Goal: Task Accomplishment & Management: Use online tool/utility

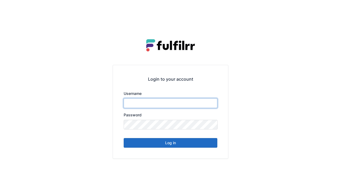
type input "******"
click at [161, 144] on button "Log in" at bounding box center [171, 143] width 94 height 10
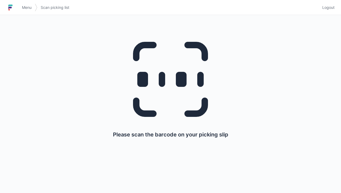
click at [165, 73] on icon at bounding box center [170, 79] width 103 height 103
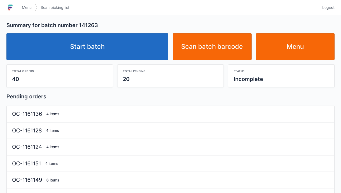
click at [103, 44] on link "Start batch" at bounding box center [87, 46] width 162 height 27
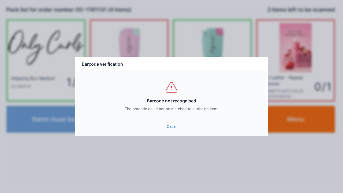
click at [171, 122] on link "Close" at bounding box center [172, 127] width 184 height 10
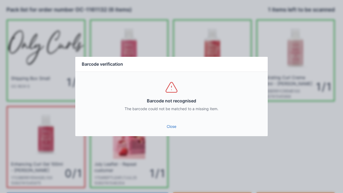
click at [169, 124] on link "Close" at bounding box center [172, 127] width 184 height 10
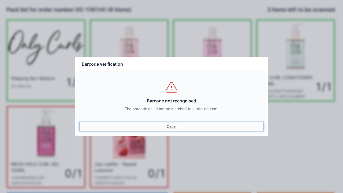
click at [171, 123] on link "Close" at bounding box center [172, 127] width 184 height 10
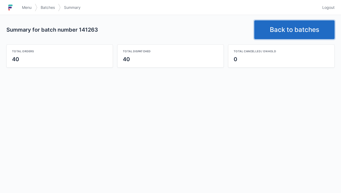
click at [292, 33] on link "Back to batches" at bounding box center [294, 29] width 80 height 19
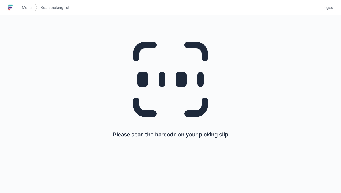
click at [20, 6] on link "Menu" at bounding box center [27, 8] width 16 height 10
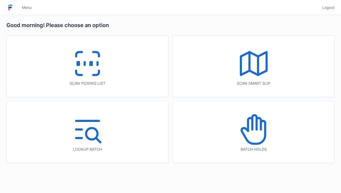
click at [243, 69] on icon at bounding box center [254, 63] width 34 height 34
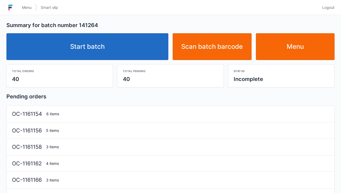
click at [96, 47] on link "Start batch" at bounding box center [87, 46] width 162 height 27
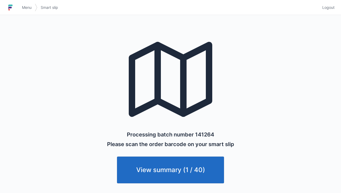
click at [20, 5] on link "Menu" at bounding box center [27, 8] width 16 height 10
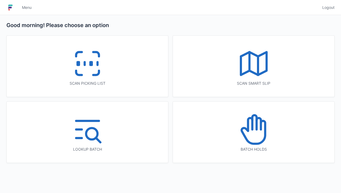
click at [250, 61] on line at bounding box center [250, 61] width 0 height 18
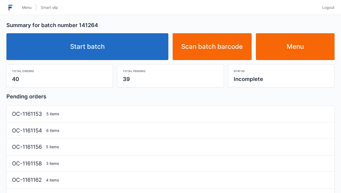
click at [81, 45] on link "Start batch" at bounding box center [87, 46] width 162 height 27
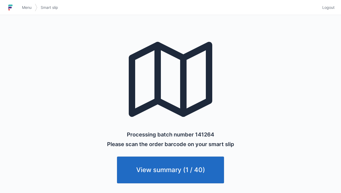
click at [167, 170] on link "View summary (1 / 40)" at bounding box center [170, 169] width 107 height 27
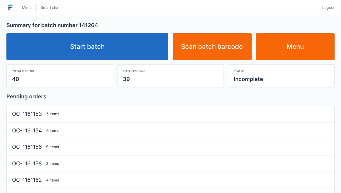
click at [83, 46] on link "Start batch" at bounding box center [87, 46] width 162 height 27
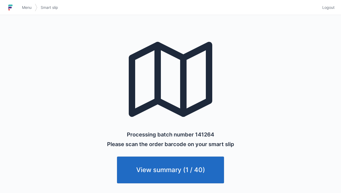
click at [151, 170] on link "View summary (1 / 40)" at bounding box center [170, 169] width 107 height 27
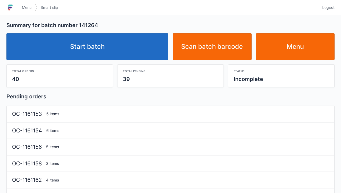
click at [9, 4] on img at bounding box center [10, 7] width 8 height 9
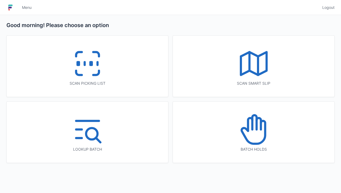
click at [252, 61] on icon at bounding box center [254, 63] width 34 height 34
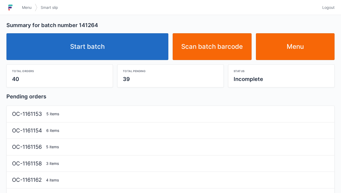
click at [90, 48] on link "Start batch" at bounding box center [87, 46] width 162 height 27
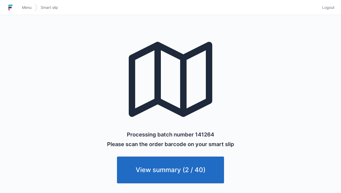
click at [17, 4] on h1 at bounding box center [12, 7] width 12 height 13
click at [7, 4] on img at bounding box center [10, 7] width 8 height 9
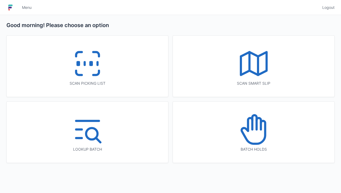
click at [85, 65] on line at bounding box center [85, 63] width 0 height 3
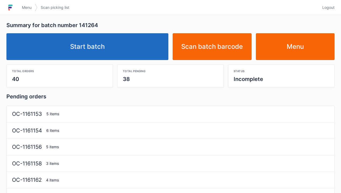
click at [100, 48] on link "Start batch" at bounding box center [87, 46] width 162 height 27
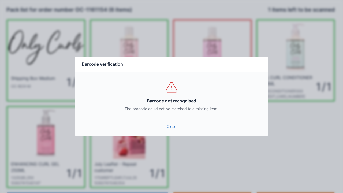
click at [172, 126] on link "Close" at bounding box center [172, 127] width 184 height 10
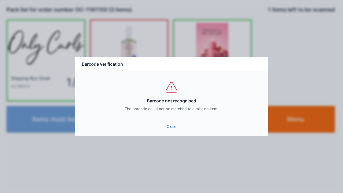
click at [171, 117] on div "Barcode not recognised The barcode could not be matched to a missing item." at bounding box center [171, 96] width 192 height 48
click at [167, 126] on link "Close" at bounding box center [172, 127] width 184 height 10
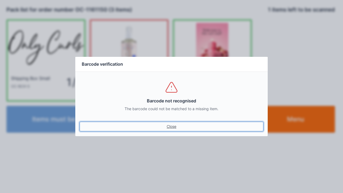
click at [171, 126] on link "Close" at bounding box center [172, 127] width 184 height 10
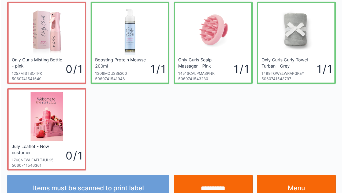
scroll to position [105, 0]
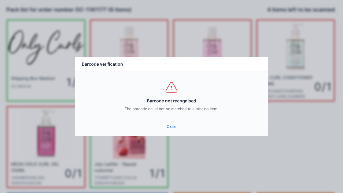
click at [174, 126] on link "Close" at bounding box center [172, 127] width 184 height 10
click at [167, 125] on link "Close" at bounding box center [172, 127] width 184 height 10
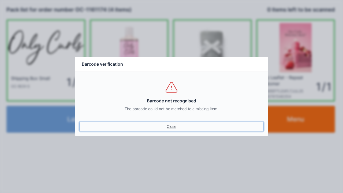
click at [169, 131] on link "Close" at bounding box center [172, 127] width 184 height 10
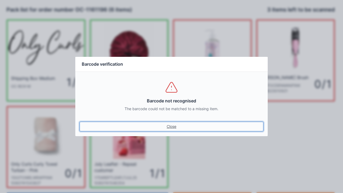
click at [169, 123] on link "Close" at bounding box center [172, 127] width 184 height 10
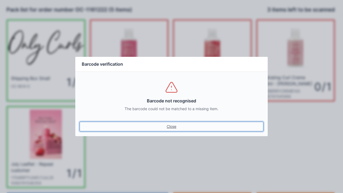
click at [179, 124] on link "Close" at bounding box center [172, 127] width 184 height 10
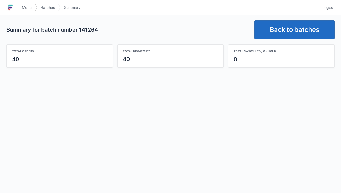
click at [294, 26] on link "Back to batches" at bounding box center [294, 29] width 80 height 19
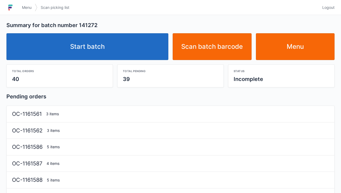
click at [101, 45] on link "Start batch" at bounding box center [87, 46] width 162 height 27
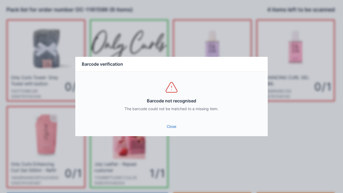
click at [170, 130] on link "Close" at bounding box center [172, 127] width 184 height 10
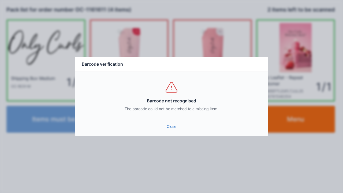
click at [170, 126] on link "Close" at bounding box center [172, 127] width 184 height 10
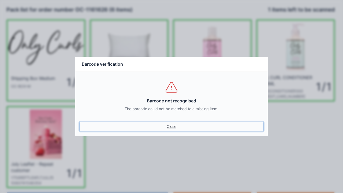
click at [167, 128] on link "Close" at bounding box center [172, 127] width 184 height 10
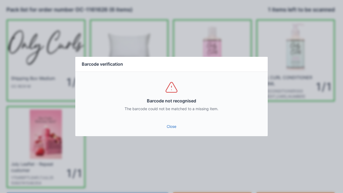
click at [171, 131] on link "Close" at bounding box center [172, 127] width 184 height 10
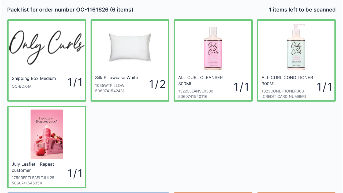
scroll to position [31, 0]
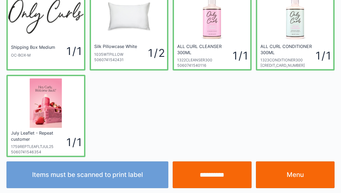
click at [215, 178] on input "**********" at bounding box center [212, 174] width 79 height 27
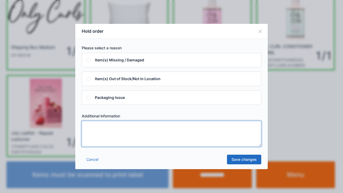
click at [99, 131] on textarea at bounding box center [171, 134] width 179 height 26
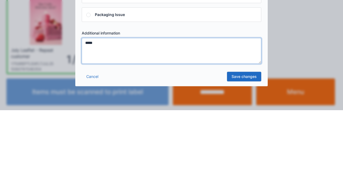
type textarea "*****"
click at [239, 163] on link "Save changes" at bounding box center [244, 159] width 34 height 10
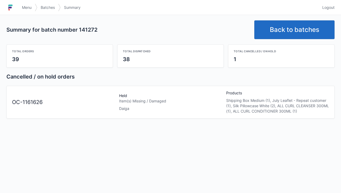
click at [13, 6] on img at bounding box center [10, 7] width 8 height 9
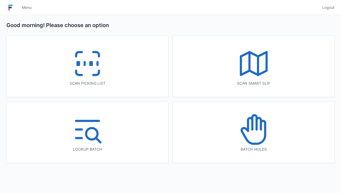
click at [256, 128] on icon at bounding box center [254, 122] width 4 height 14
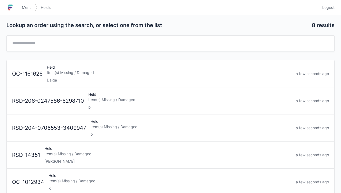
click at [62, 71] on div "Item(s) Missing / Damaged" at bounding box center [169, 72] width 245 height 5
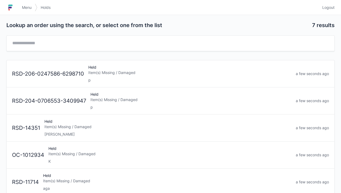
click at [19, 10] on link "Menu" at bounding box center [27, 8] width 16 height 10
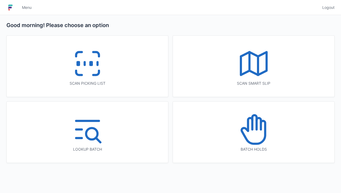
click at [89, 64] on icon at bounding box center [87, 63] width 34 height 34
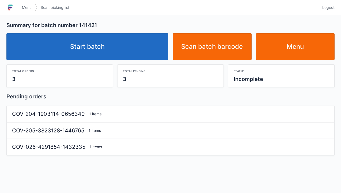
click at [93, 46] on link "Start batch" at bounding box center [87, 46] width 162 height 27
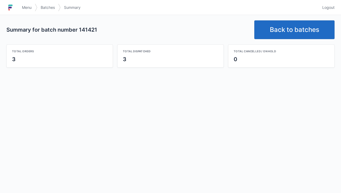
click at [20, 3] on link "Menu" at bounding box center [27, 8] width 16 height 10
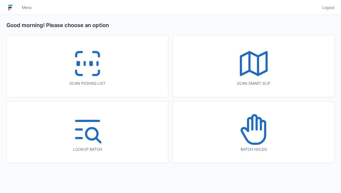
click at [93, 68] on icon at bounding box center [87, 63] width 34 height 34
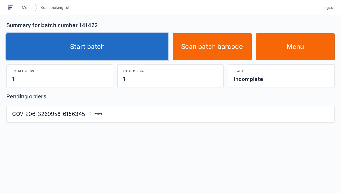
click at [92, 44] on link "Start batch" at bounding box center [87, 46] width 162 height 27
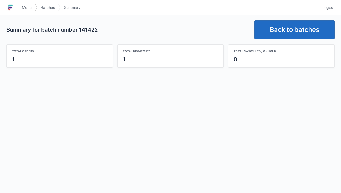
click at [293, 28] on link "Back to batches" at bounding box center [294, 29] width 80 height 19
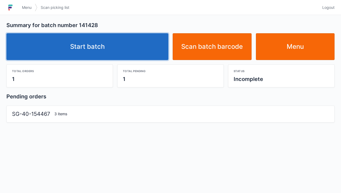
click at [94, 48] on link "Start batch" at bounding box center [87, 46] width 162 height 27
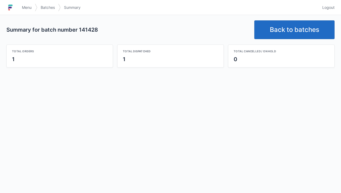
click at [18, 6] on h1 at bounding box center [12, 7] width 12 height 13
click at [22, 5] on link "Menu" at bounding box center [27, 8] width 16 height 10
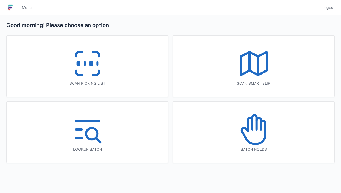
click at [76, 61] on icon at bounding box center [87, 63] width 34 height 34
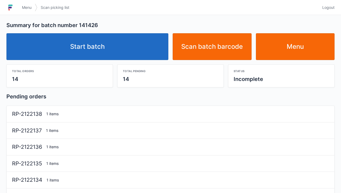
click at [92, 43] on link "Start batch" at bounding box center [87, 46] width 162 height 27
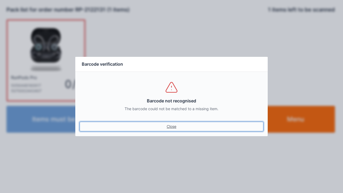
click at [170, 125] on link "Close" at bounding box center [172, 127] width 184 height 10
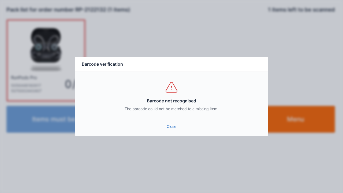
click at [172, 127] on link "Close" at bounding box center [172, 127] width 184 height 10
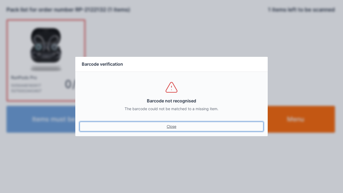
click at [166, 126] on link "Close" at bounding box center [172, 127] width 184 height 10
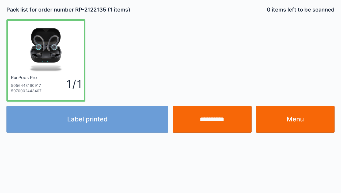
click at [293, 112] on link "Menu" at bounding box center [295, 119] width 79 height 27
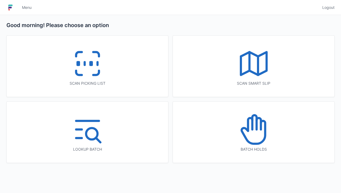
click at [87, 61] on icon at bounding box center [87, 63] width 34 height 34
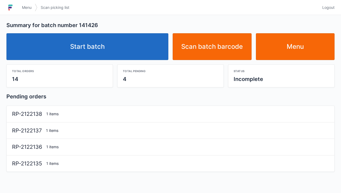
click at [80, 42] on link "Start batch" at bounding box center [87, 46] width 162 height 27
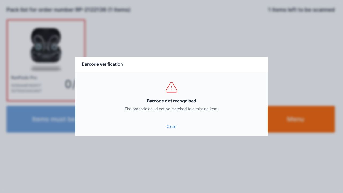
click at [161, 122] on link "Close" at bounding box center [172, 127] width 184 height 10
click at [170, 124] on link "Close" at bounding box center [172, 127] width 184 height 10
click at [170, 125] on link "Close" at bounding box center [172, 127] width 184 height 10
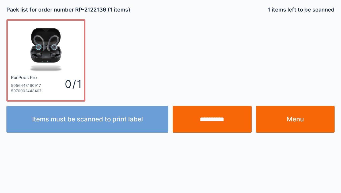
click at [214, 120] on input "**********" at bounding box center [212, 119] width 79 height 27
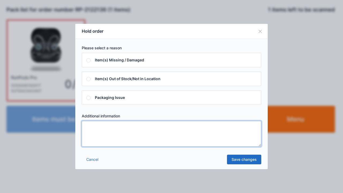
click at [93, 128] on textarea at bounding box center [171, 134] width 179 height 26
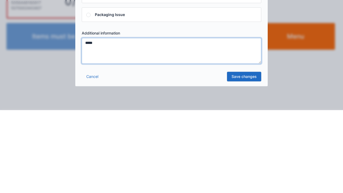
type textarea "*****"
click at [244, 159] on link "Save changes" at bounding box center [244, 159] width 34 height 10
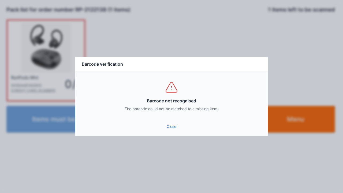
click at [169, 123] on link "Close" at bounding box center [172, 127] width 184 height 10
click at [175, 130] on link "Close" at bounding box center [172, 127] width 184 height 10
click at [169, 127] on link "Close" at bounding box center [172, 127] width 184 height 10
click at [174, 129] on link "Close" at bounding box center [172, 127] width 184 height 10
click at [163, 123] on link "Close" at bounding box center [172, 127] width 184 height 10
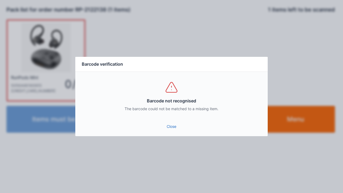
click at [161, 126] on link "Close" at bounding box center [172, 127] width 184 height 10
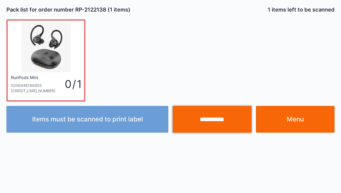
click at [213, 114] on input "**********" at bounding box center [212, 119] width 79 height 27
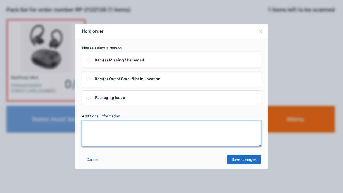
click at [96, 131] on textarea at bounding box center [171, 134] width 179 height 26
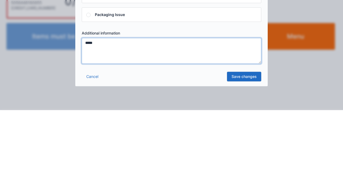
type textarea "*****"
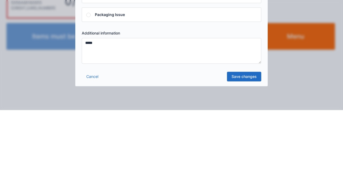
click at [244, 160] on link "Save changes" at bounding box center [244, 159] width 34 height 10
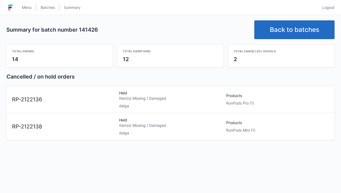
click at [148, 100] on div "Item(s) Missing / Damaged" at bounding box center [170, 98] width 103 height 5
click at [118, 133] on div "Held Item(s) Missing / Damaged daiga" at bounding box center [170, 126] width 107 height 18
click at [43, 129] on div "RP-2122138" at bounding box center [63, 127] width 107 height 8
click at [44, 127] on div "RP-2122138" at bounding box center [63, 127] width 107 height 8
click at [51, 119] on div "RP-2122138 Held Item(s) Missing / Damaged daiga Products RunPods Mini (1)" at bounding box center [170, 124] width 321 height 22
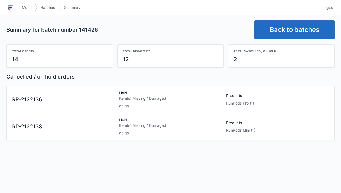
click at [132, 127] on div "Held Item(s) Missing / Damaged daiga" at bounding box center [170, 126] width 107 height 18
click at [226, 127] on div "RunPods Mini (1)" at bounding box center [277, 129] width 103 height 5
click at [123, 126] on div "Item(s) Missing / Damaged" at bounding box center [170, 125] width 103 height 5
click at [125, 128] on div "Held Item(s) Missing / Damaged daiga" at bounding box center [170, 126] width 107 height 18
click at [127, 127] on div "Item(s) Missing / Damaged" at bounding box center [170, 125] width 103 height 5
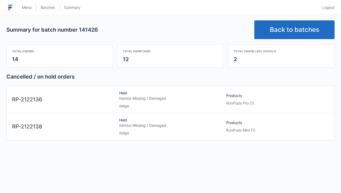
click at [13, 11] on img at bounding box center [10, 7] width 8 height 9
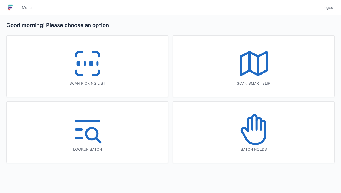
click at [256, 129] on icon at bounding box center [254, 122] width 4 height 14
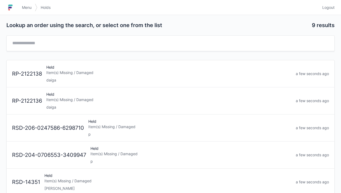
click at [70, 97] on div "Item(s) Missing / Damaged" at bounding box center [168, 99] width 245 height 5
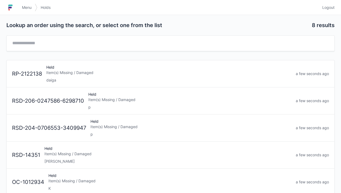
click at [13, 6] on img at bounding box center [10, 7] width 8 height 9
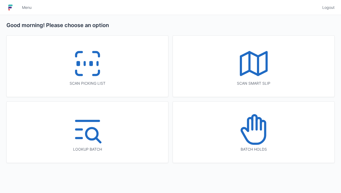
click at [250, 128] on icon at bounding box center [254, 129] width 34 height 34
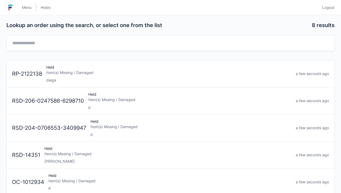
click at [99, 72] on div "Item(s) Missing / Damaged" at bounding box center [168, 72] width 245 height 5
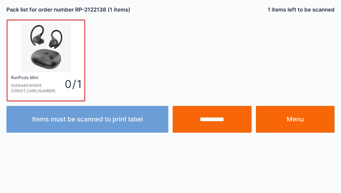
click at [290, 118] on link "Menu" at bounding box center [295, 119] width 79 height 27
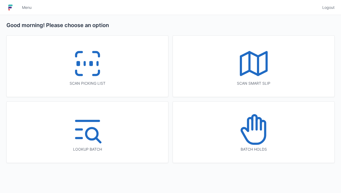
click at [85, 62] on line at bounding box center [85, 63] width 0 height 3
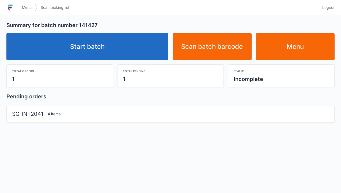
click at [100, 48] on link "Start batch" at bounding box center [87, 46] width 162 height 27
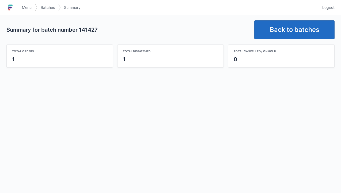
click at [290, 28] on link "Back to batches" at bounding box center [294, 29] width 80 height 19
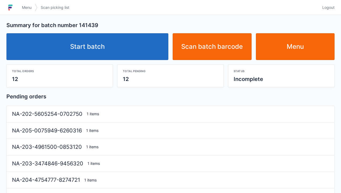
click at [95, 48] on link "Start batch" at bounding box center [87, 46] width 162 height 27
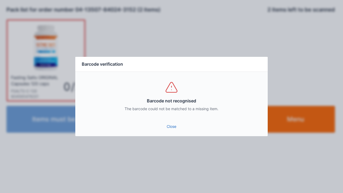
click at [169, 123] on link "Close" at bounding box center [172, 127] width 184 height 10
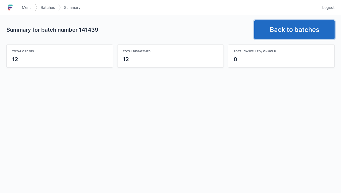
click at [297, 25] on link "Back to batches" at bounding box center [294, 29] width 80 height 19
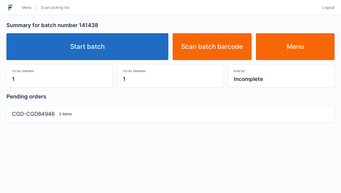
click at [103, 44] on link "Start batch" at bounding box center [87, 46] width 162 height 27
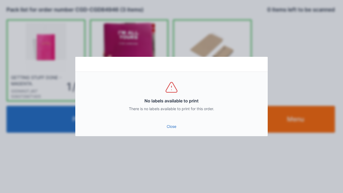
click at [171, 125] on link "Close" at bounding box center [172, 127] width 184 height 10
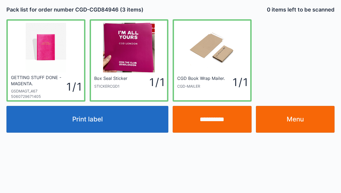
click at [289, 120] on link "Menu" at bounding box center [295, 119] width 79 height 27
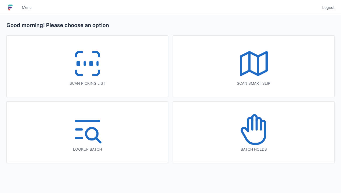
click at [92, 68] on icon at bounding box center [87, 63] width 34 height 34
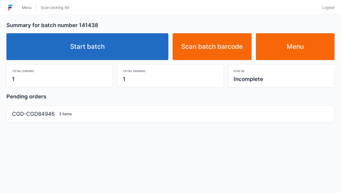
click at [100, 44] on link "Start batch" at bounding box center [87, 46] width 162 height 27
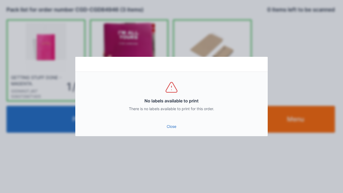
click at [170, 127] on link "Close" at bounding box center [172, 127] width 184 height 10
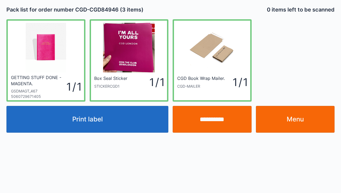
click at [209, 116] on input "**********" at bounding box center [212, 119] width 79 height 27
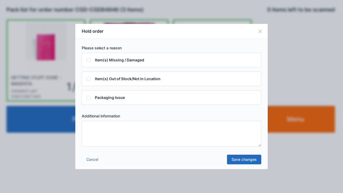
click at [93, 127] on textarea at bounding box center [171, 134] width 179 height 26
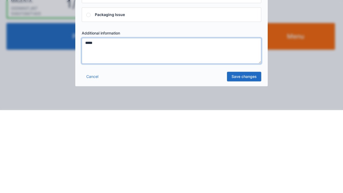
type textarea "*****"
click at [242, 158] on link "Save changes" at bounding box center [244, 159] width 34 height 10
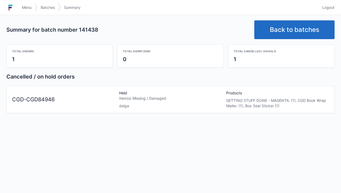
click at [19, 3] on li "Menu" at bounding box center [27, 7] width 16 height 13
click at [23, 10] on span "Menu" at bounding box center [27, 7] width 10 height 5
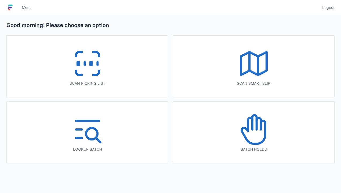
click at [251, 131] on icon at bounding box center [254, 129] width 34 height 34
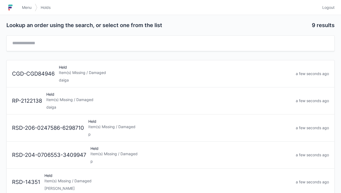
click at [64, 103] on div "Held Item(s) Missing / Damaged daiga" at bounding box center [169, 101] width 250 height 18
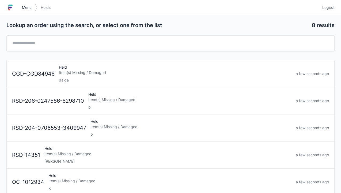
click at [20, 8] on link "Menu" at bounding box center [27, 8] width 16 height 10
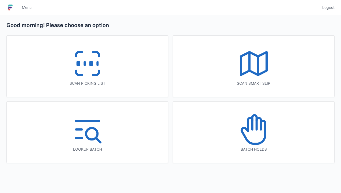
click at [81, 62] on icon at bounding box center [87, 63] width 34 height 34
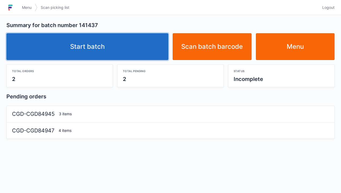
click at [82, 46] on link "Start batch" at bounding box center [87, 46] width 162 height 27
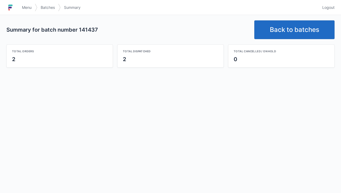
click at [19, 5] on link "Menu" at bounding box center [27, 8] width 16 height 10
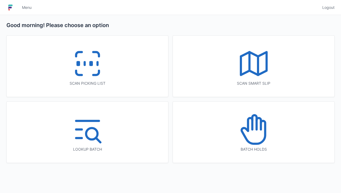
click at [76, 62] on icon at bounding box center [87, 63] width 34 height 34
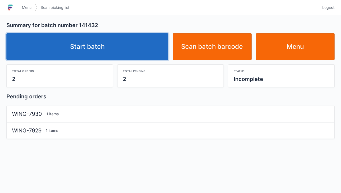
click at [98, 47] on link "Start batch" at bounding box center [87, 46] width 162 height 27
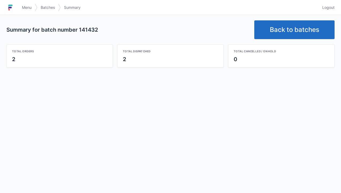
click at [305, 28] on link "Back to batches" at bounding box center [294, 29] width 80 height 19
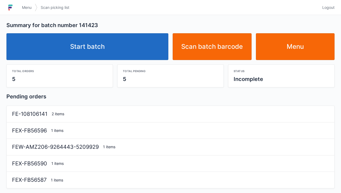
click at [82, 47] on link "Start batch" at bounding box center [87, 46] width 162 height 27
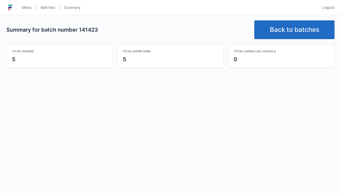
click at [288, 26] on link "Back to batches" at bounding box center [294, 29] width 80 height 19
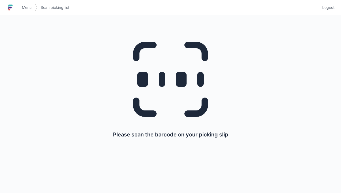
click at [18, 5] on h1 at bounding box center [12, 7] width 12 height 13
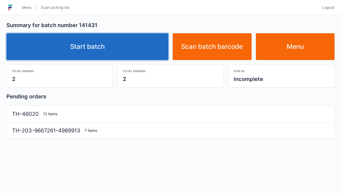
click at [86, 45] on link "Start batch" at bounding box center [87, 46] width 162 height 27
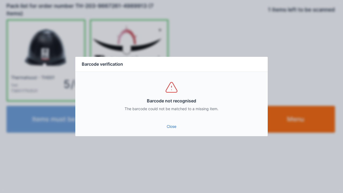
click at [168, 127] on link "Close" at bounding box center [172, 127] width 184 height 10
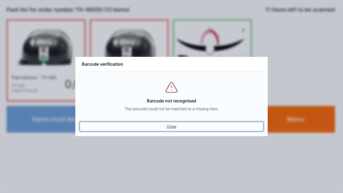
click at [169, 122] on link "Close" at bounding box center [172, 127] width 184 height 10
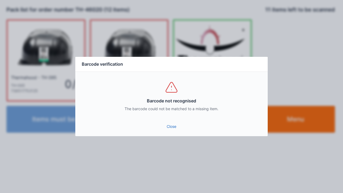
click at [173, 122] on link "Close" at bounding box center [172, 127] width 184 height 10
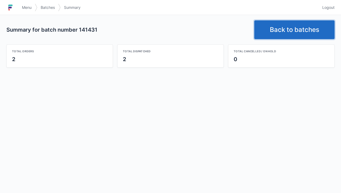
click at [286, 26] on link "Back to batches" at bounding box center [294, 29] width 80 height 19
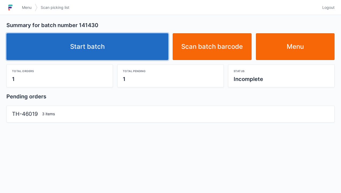
click at [85, 48] on link "Start batch" at bounding box center [87, 46] width 162 height 27
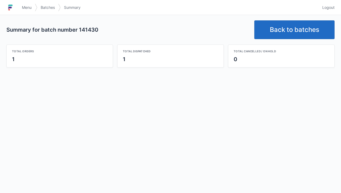
click at [288, 29] on link "Back to batches" at bounding box center [294, 29] width 80 height 19
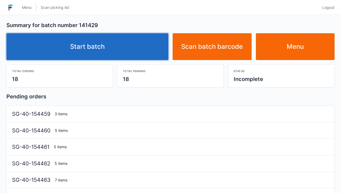
click at [97, 45] on link "Start batch" at bounding box center [87, 46] width 162 height 27
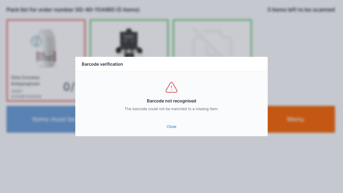
click at [164, 129] on link "Close" at bounding box center [172, 127] width 184 height 10
click at [163, 125] on link "Close" at bounding box center [172, 127] width 184 height 10
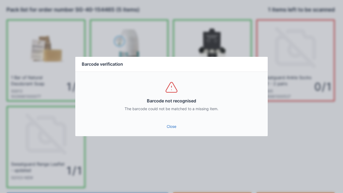
click at [166, 126] on link "Close" at bounding box center [172, 127] width 184 height 10
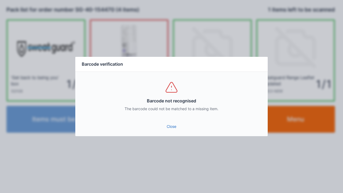
click at [167, 127] on link "Close" at bounding box center [172, 127] width 184 height 10
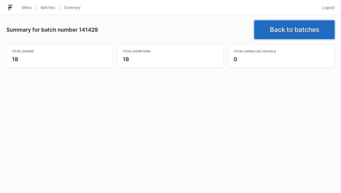
click at [292, 27] on link "Back to batches" at bounding box center [294, 29] width 80 height 19
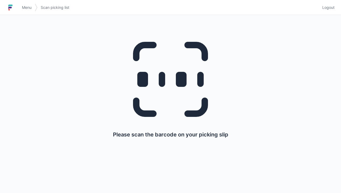
click at [13, 4] on img at bounding box center [10, 7] width 8 height 9
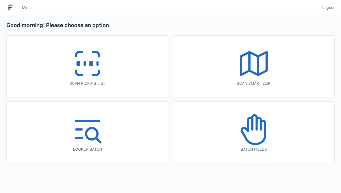
click at [263, 63] on icon at bounding box center [254, 63] width 34 height 34
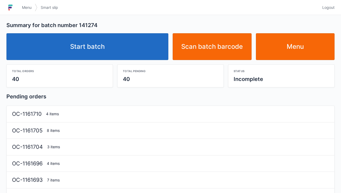
click at [99, 48] on link "Start batch" at bounding box center [87, 46] width 162 height 27
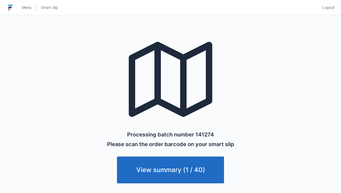
click at [18, 7] on h1 at bounding box center [12, 7] width 12 height 13
click at [22, 6] on link "Menu" at bounding box center [27, 8] width 16 height 10
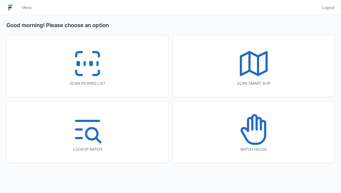
click at [86, 58] on icon at bounding box center [87, 63] width 34 height 34
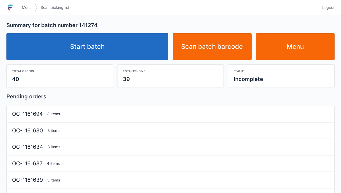
click at [112, 46] on link "Start batch" at bounding box center [87, 46] width 162 height 27
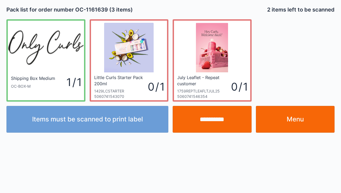
click at [301, 117] on link "Menu" at bounding box center [295, 119] width 79 height 27
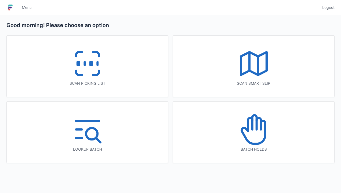
click at [90, 58] on icon at bounding box center [87, 63] width 34 height 34
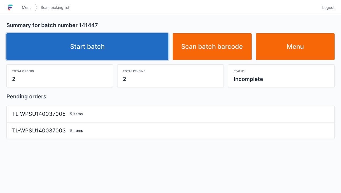
click at [105, 44] on link "Start batch" at bounding box center [87, 46] width 162 height 27
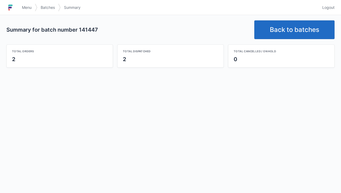
click at [21, 10] on link "Menu" at bounding box center [27, 8] width 16 height 10
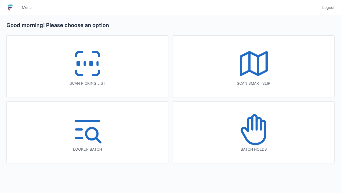
click at [81, 62] on icon at bounding box center [87, 63] width 34 height 34
